Goal: Transaction & Acquisition: Purchase product/service

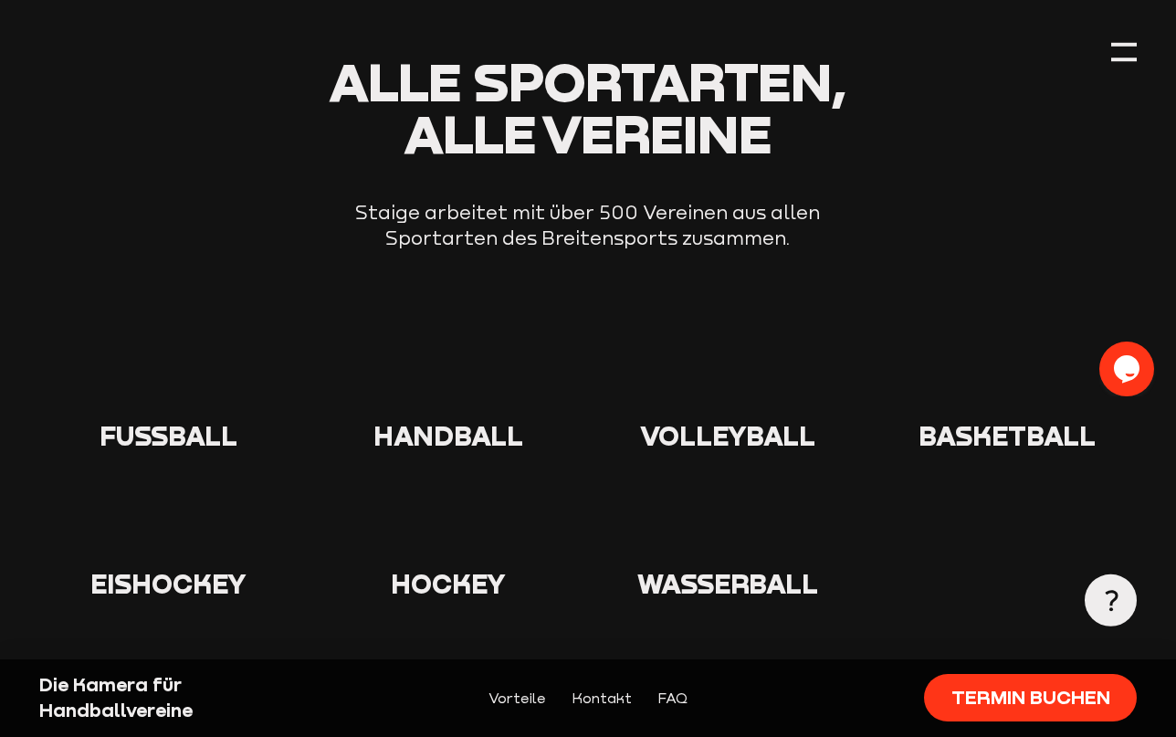
scroll to position [2830, 0]
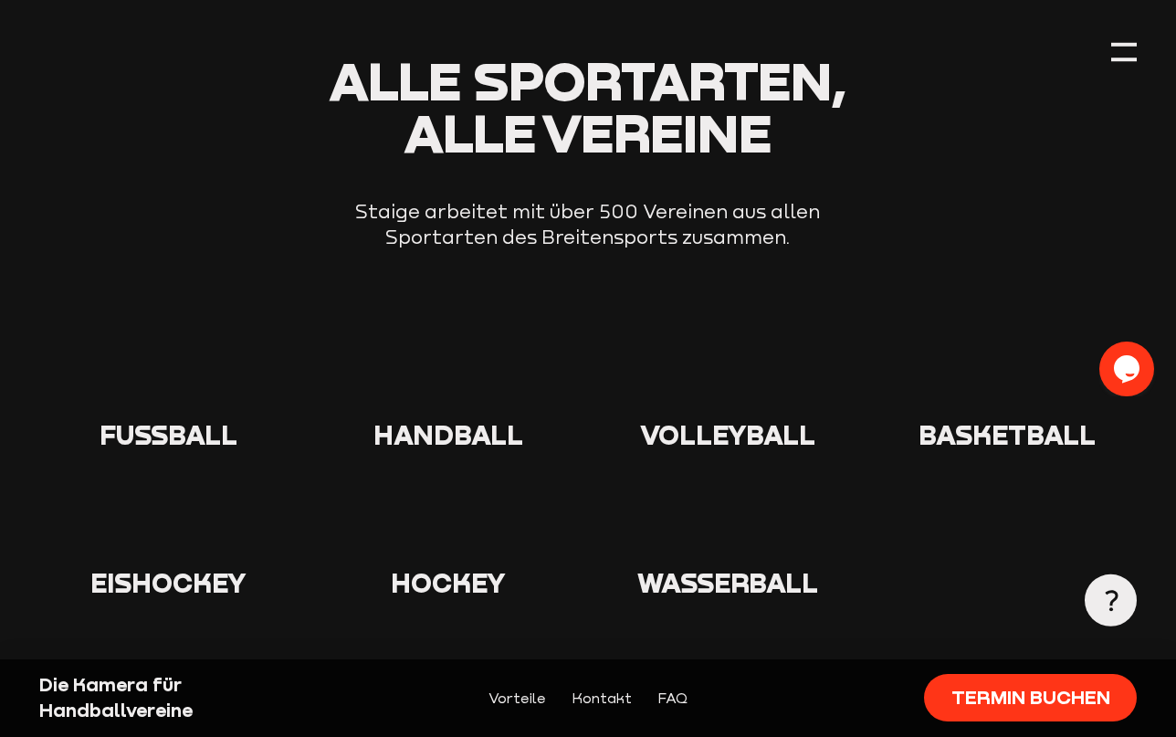
click at [471, 353] on icon at bounding box center [448, 382] width 58 height 58
click at [456, 353] on icon at bounding box center [448, 382] width 58 height 58
click at [451, 361] on icon at bounding box center [448, 382] width 58 height 58
click at [451, 353] on icon at bounding box center [448, 382] width 58 height 58
click at [446, 361] on icon at bounding box center [448, 382] width 58 height 58
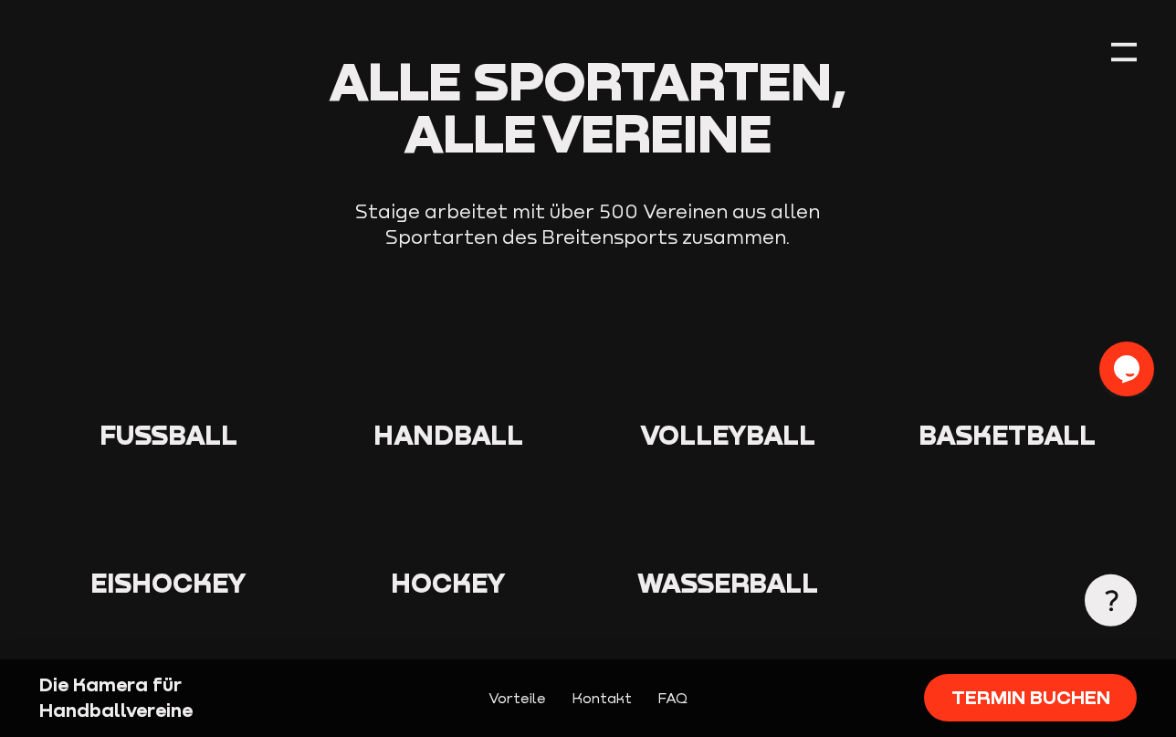
click at [458, 418] on span "Handball" at bounding box center [448, 434] width 150 height 32
click at [419, 353] on use at bounding box center [419, 353] width 0 height 0
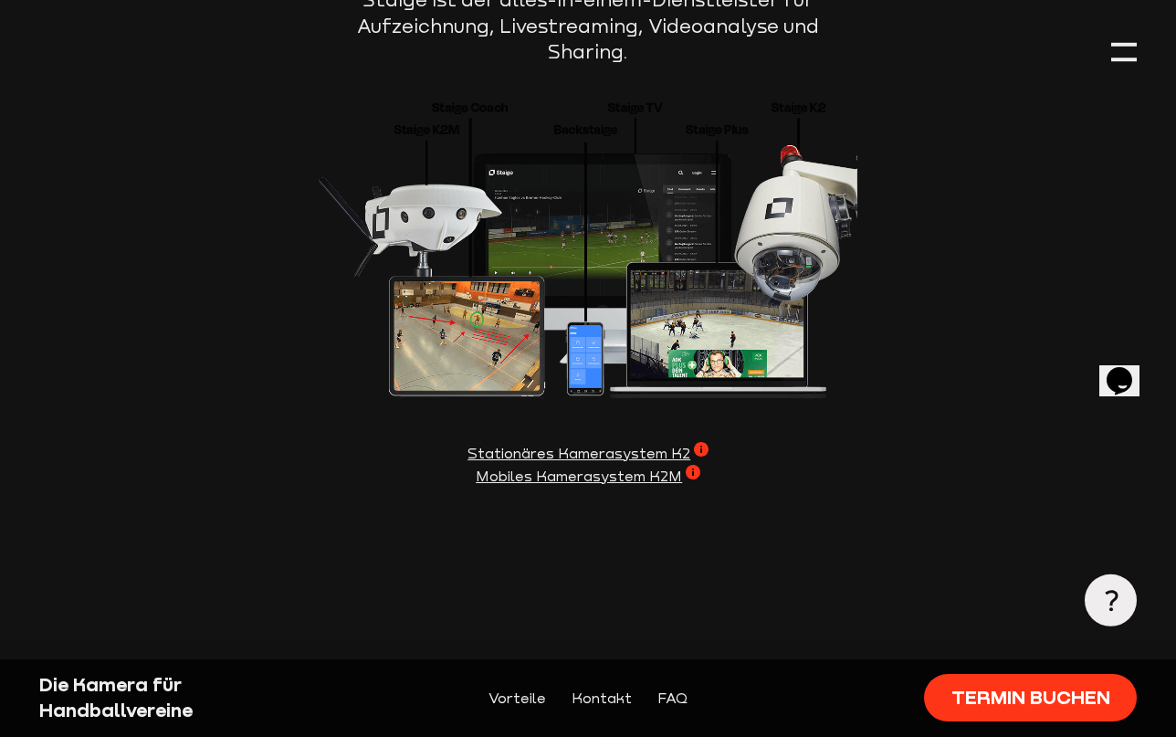
scroll to position [2191, 0]
drag, startPoint x: 470, startPoint y: 431, endPoint x: 415, endPoint y: 439, distance: 55.4
click at [467, 441] on span "Stationäres Kamerasystem K2" at bounding box center [587, 452] width 241 height 23
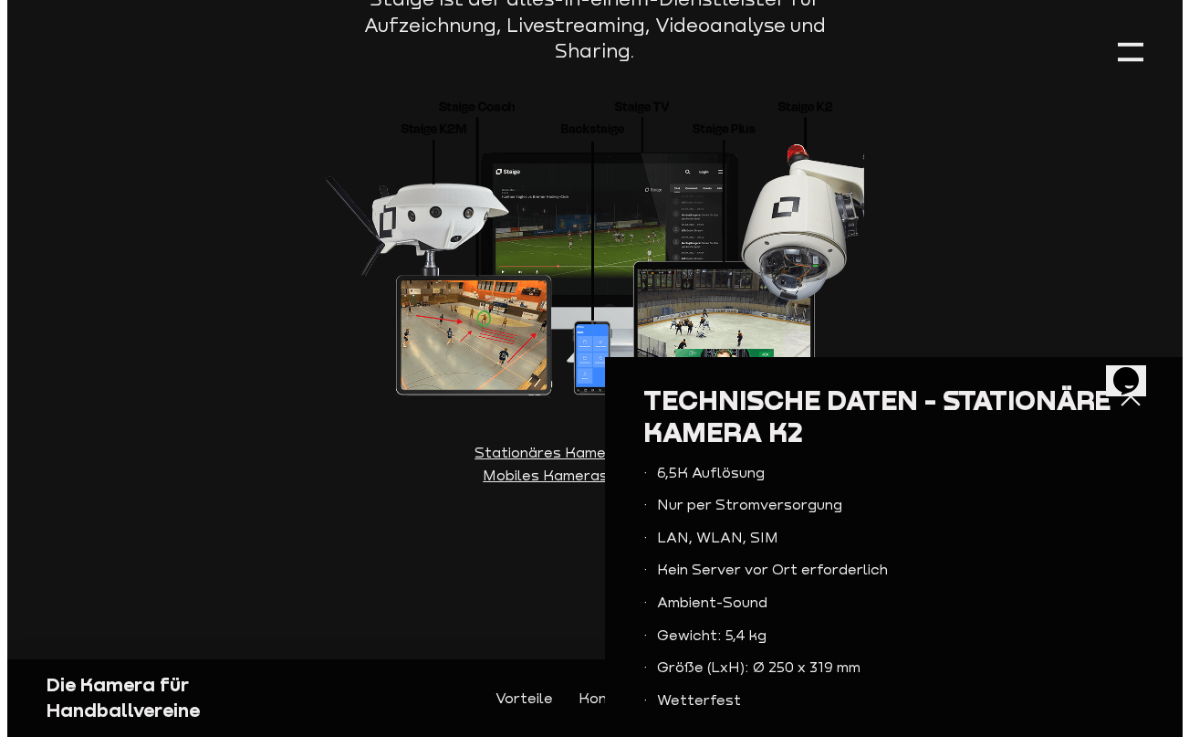
scroll to position [2196, 0]
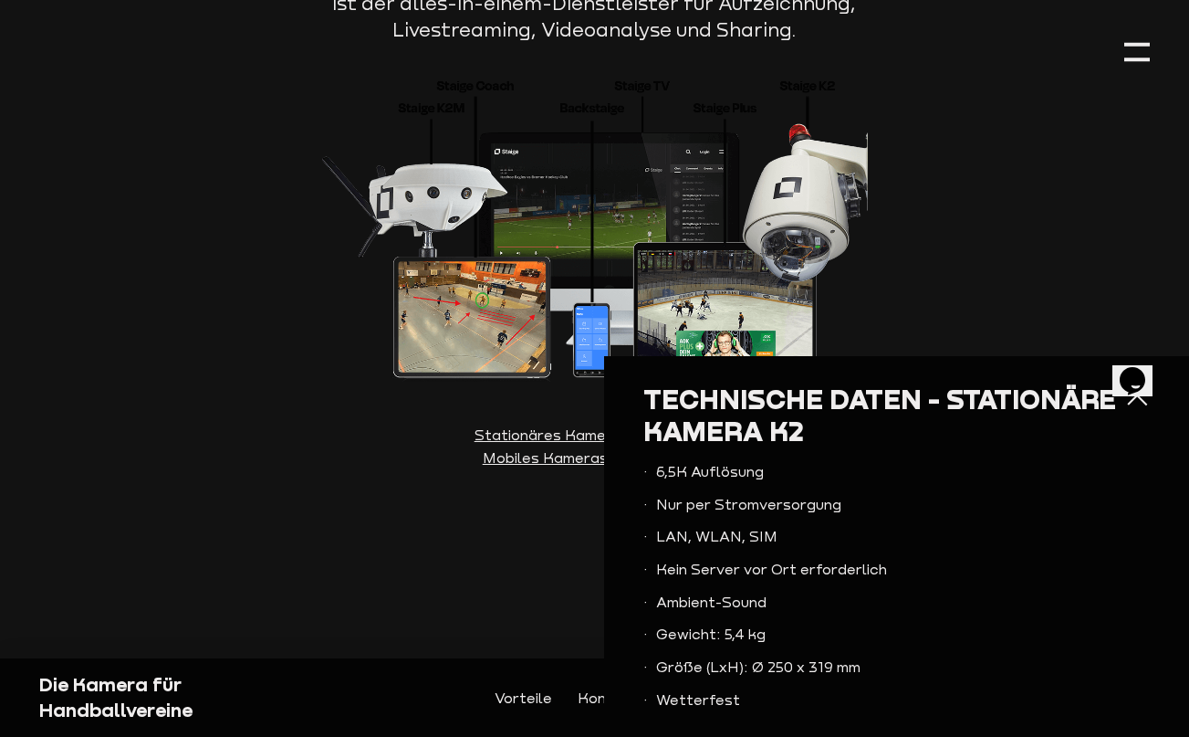
click at [498, 550] on section "Staige bringt euch auf das nächste Level Von der Produktion eurer Spiele ohne K…" at bounding box center [594, 159] width 1111 height 831
click at [1125, 398] on div at bounding box center [1138, 395] width 26 height 26
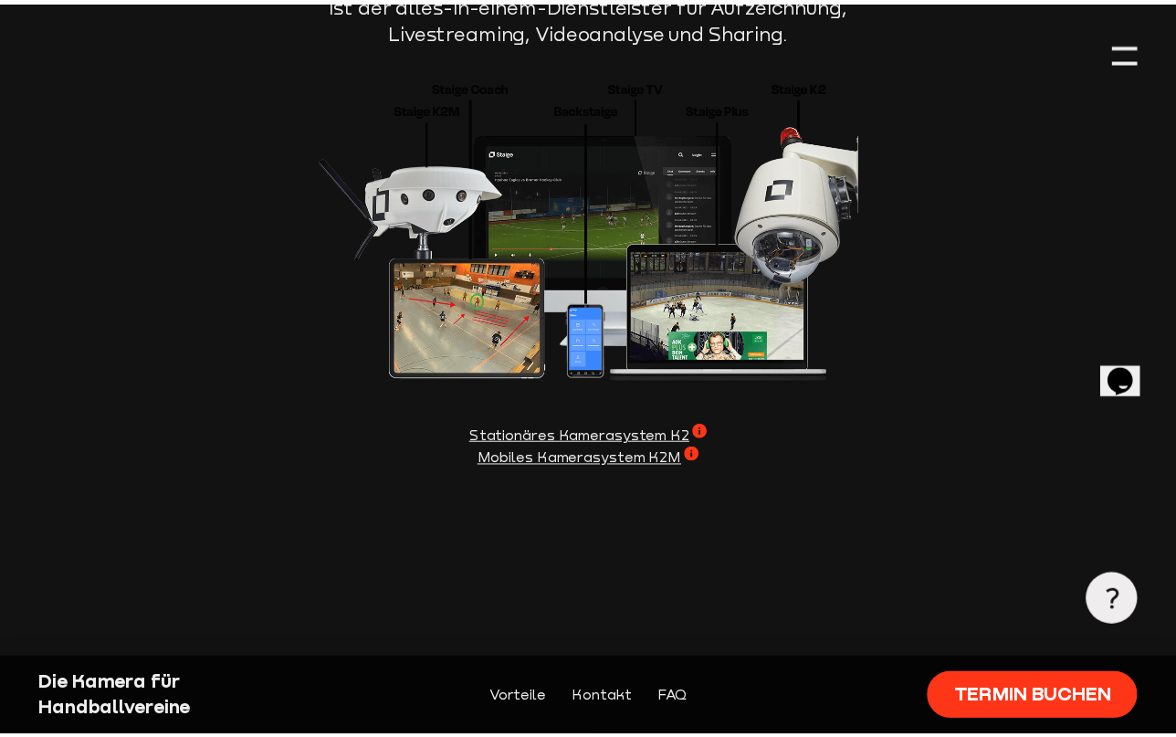
scroll to position [2191, 0]
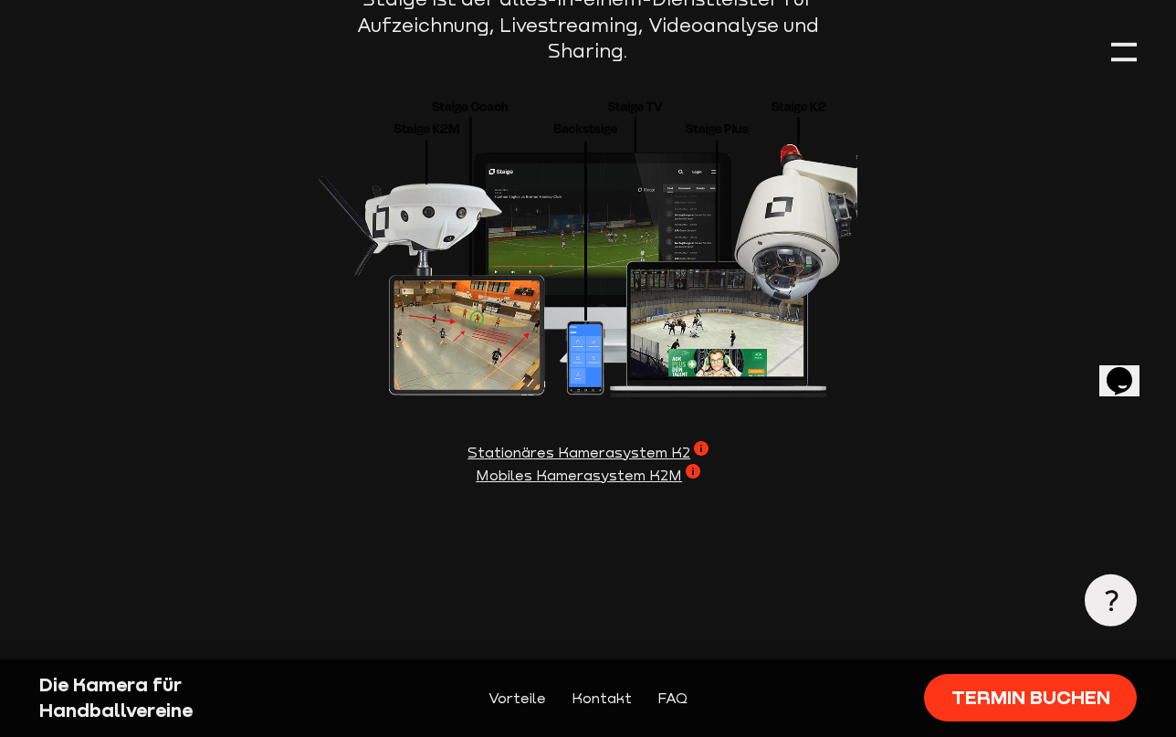
click at [700, 464] on span "Mobiles Kamerasystem K2M" at bounding box center [588, 475] width 225 height 23
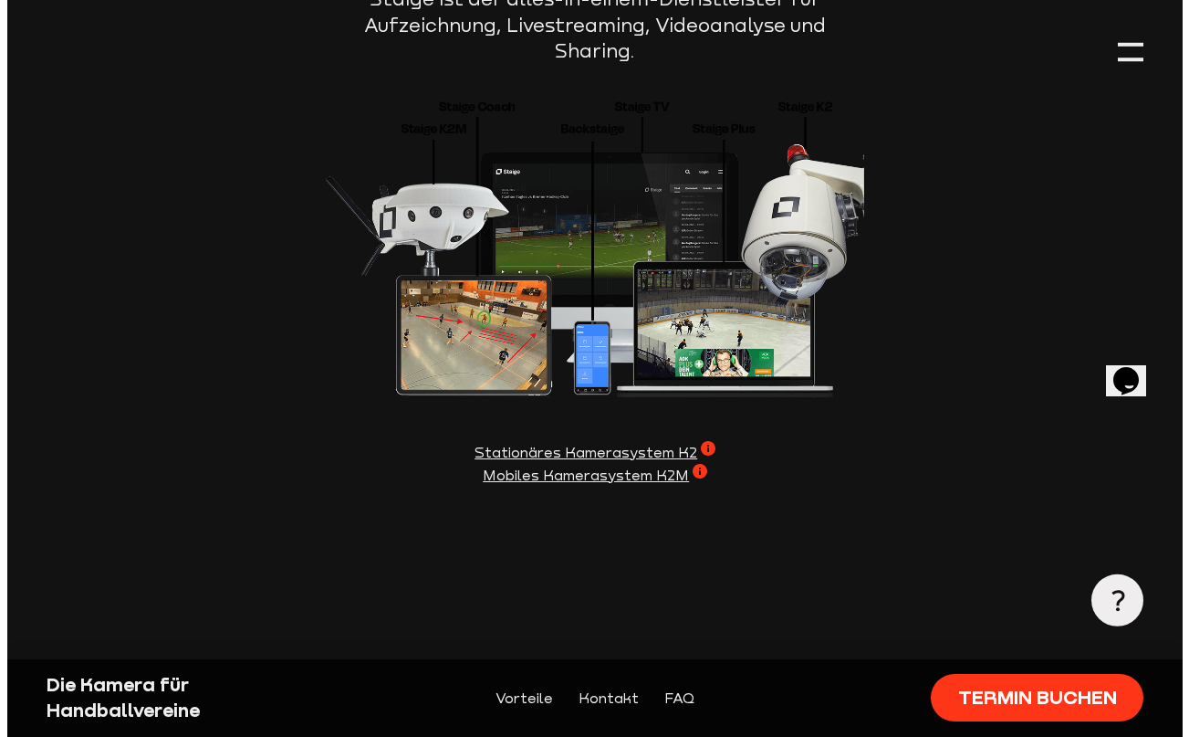
scroll to position [2196, 0]
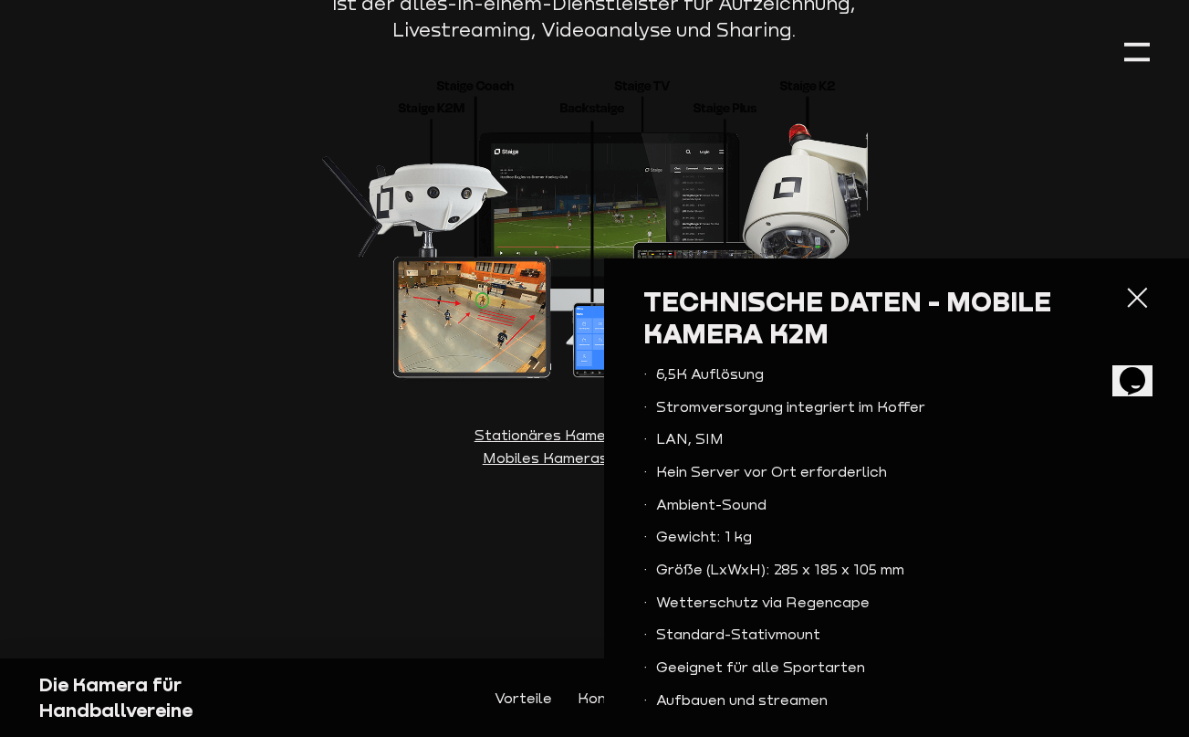
click at [539, 528] on section "Staige bringt euch auf das nächste Level Von der Produktion eurer Spiele ohne K…" at bounding box center [594, 159] width 1111 height 831
click at [549, 524] on section "Staige bringt euch auf das nächste Level Von der Produktion eurer Spiele ohne K…" at bounding box center [594, 159] width 1111 height 831
click at [1125, 299] on div at bounding box center [1138, 298] width 26 height 26
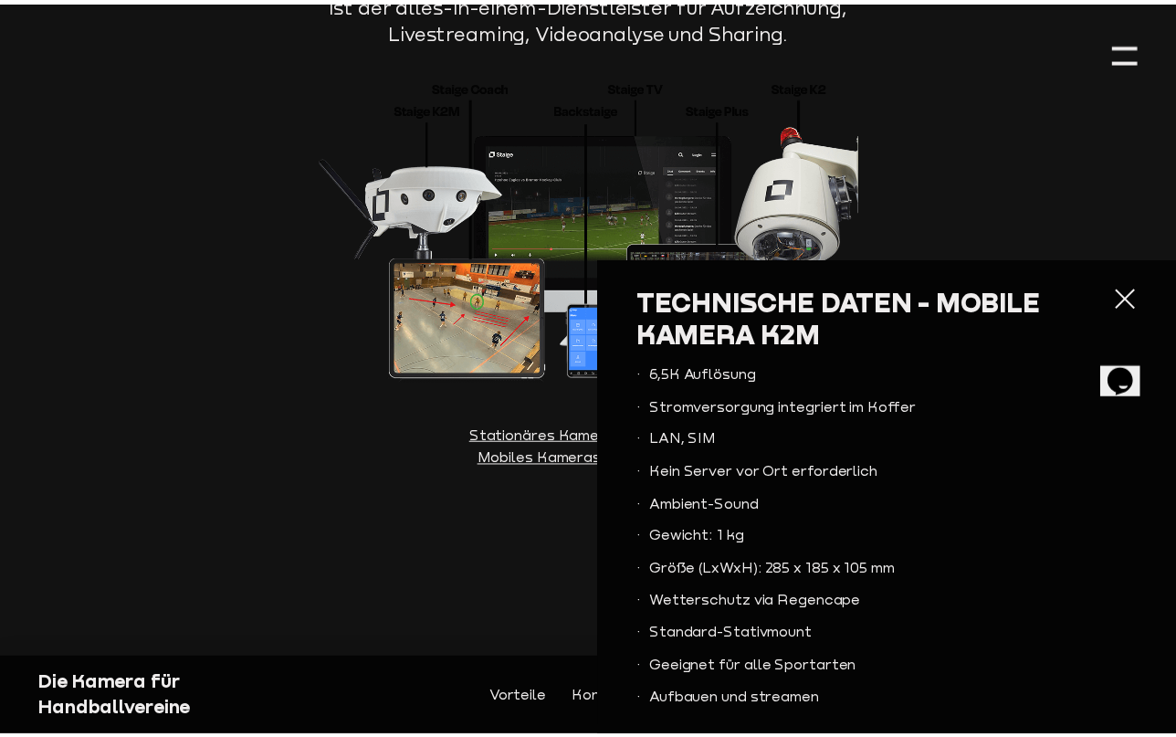
scroll to position [2191, 0]
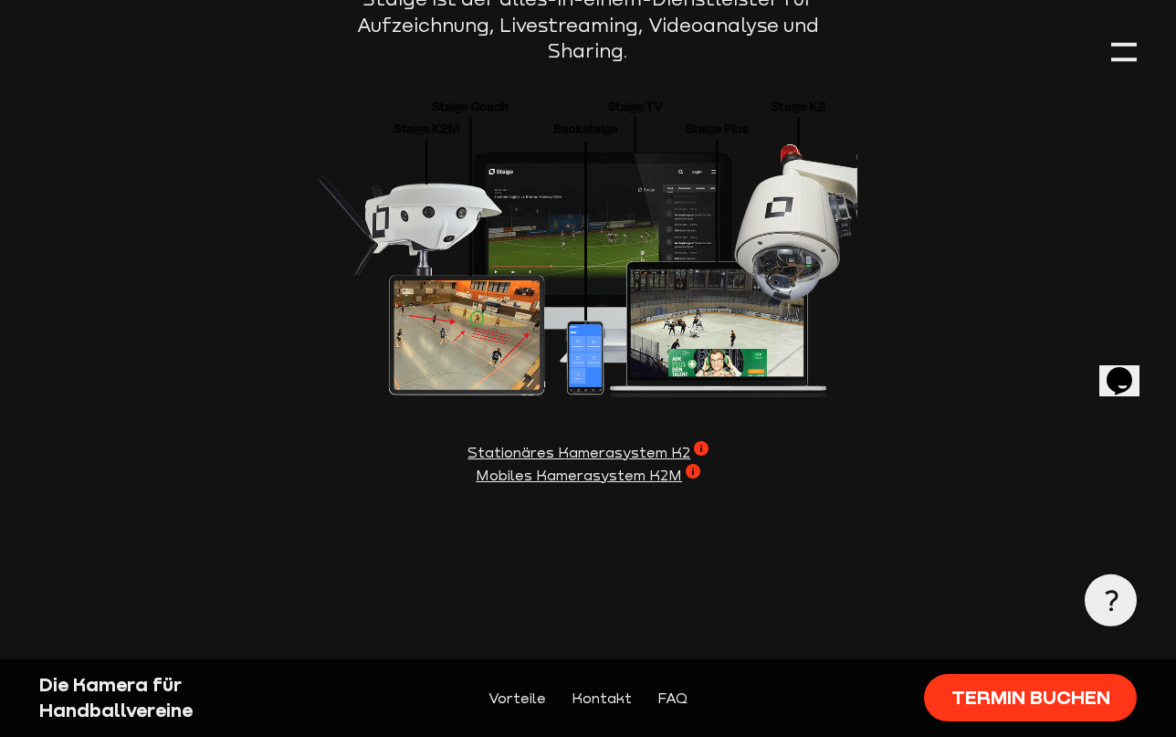
click at [472, 441] on span "Stationäres Kamerasystem K2" at bounding box center [587, 452] width 241 height 23
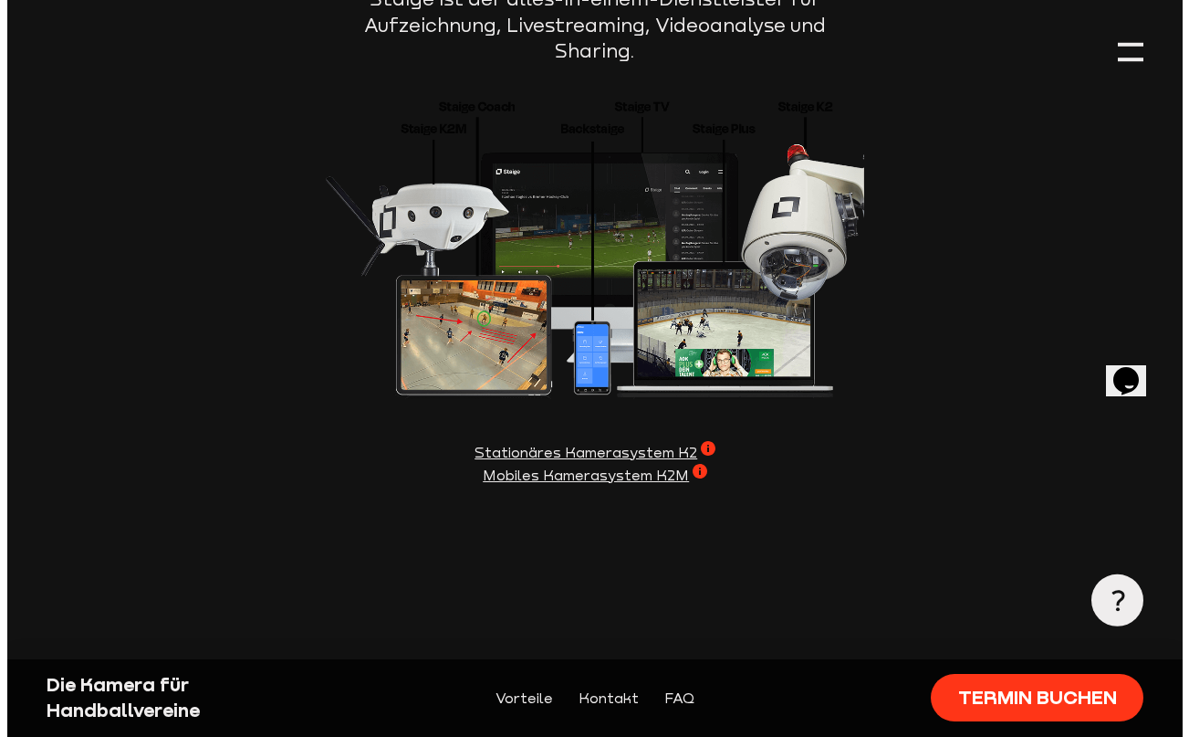
scroll to position [2196, 0]
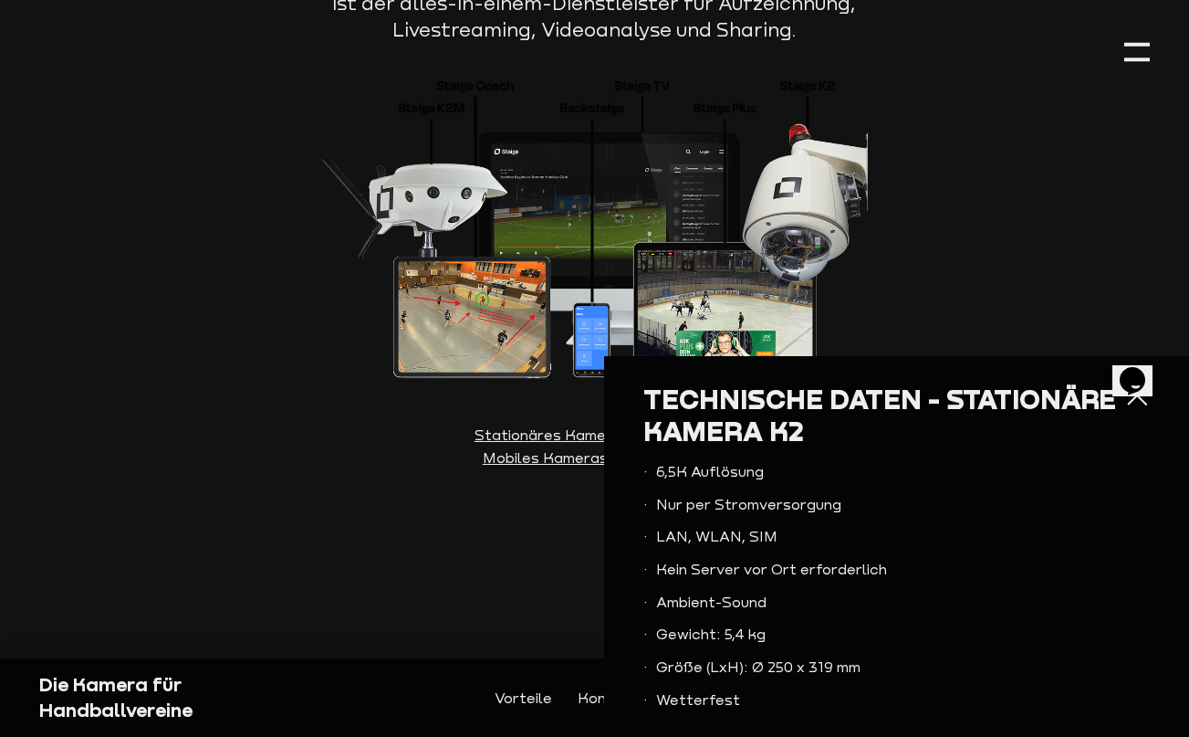
click at [415, 533] on section "Staige bringt euch auf das nächste Level Von der Produktion eurer Spiele ohne K…" at bounding box center [594, 159] width 1111 height 831
click at [1125, 403] on div at bounding box center [1138, 395] width 26 height 26
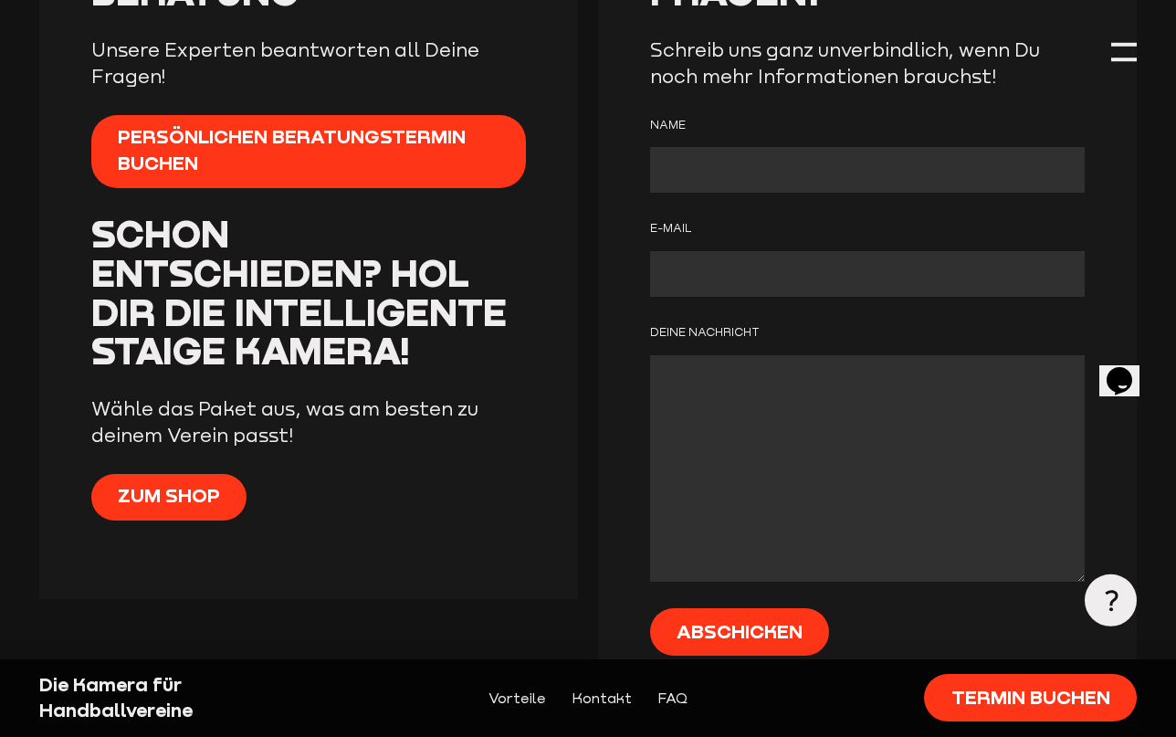
scroll to position [3834, 0]
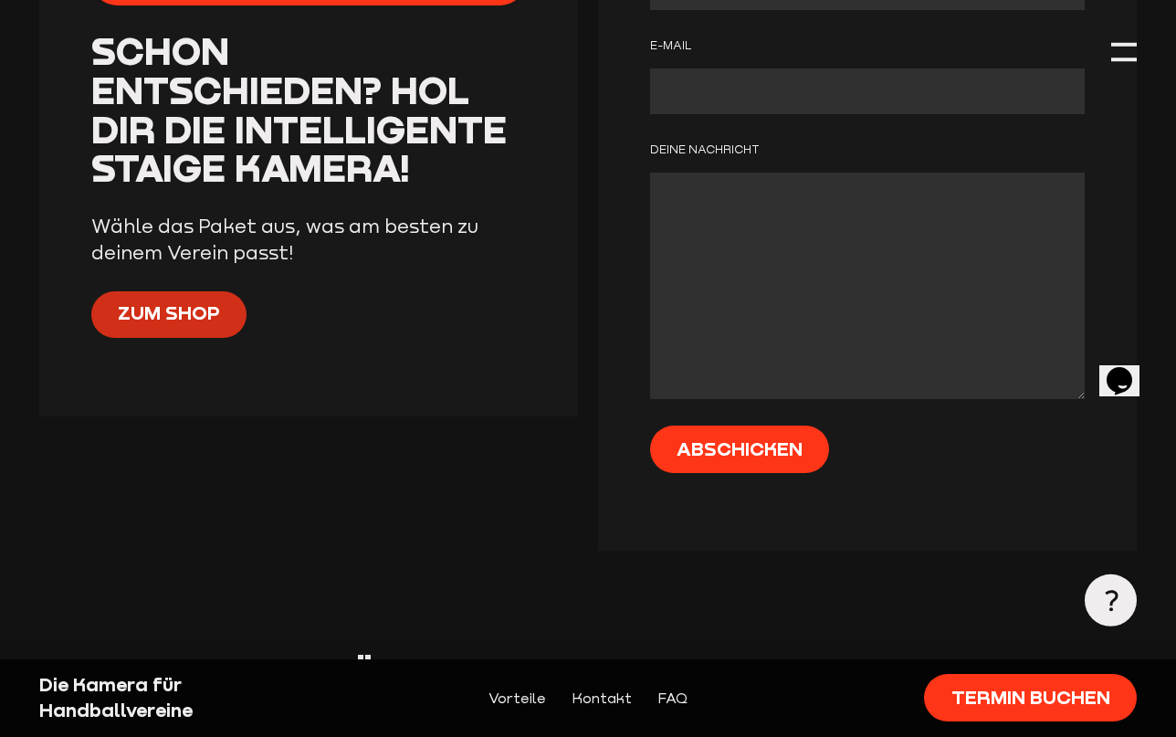
click at [141, 300] on span "Zum Shop" at bounding box center [169, 313] width 102 height 26
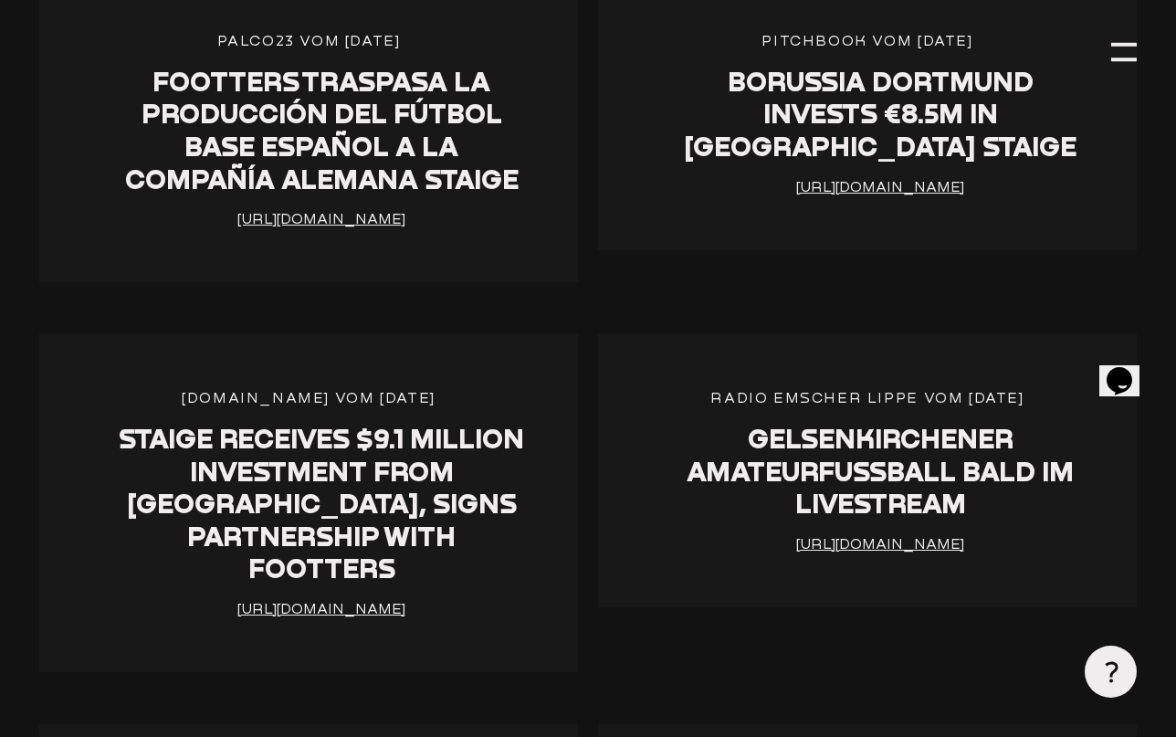
scroll to position [2921, 0]
